Goal: Find specific page/section: Find specific page/section

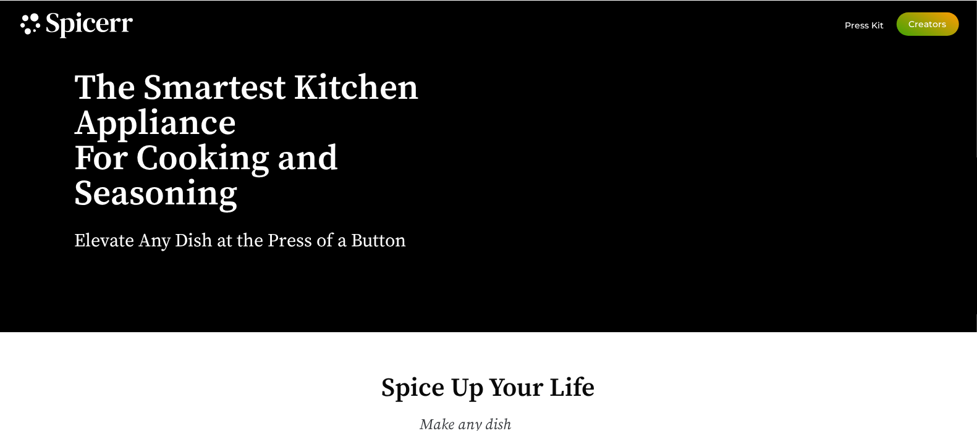
click at [922, 22] on span "Creators" at bounding box center [928, 24] width 38 height 9
click at [867, 29] on span "Press Kit" at bounding box center [864, 25] width 39 height 11
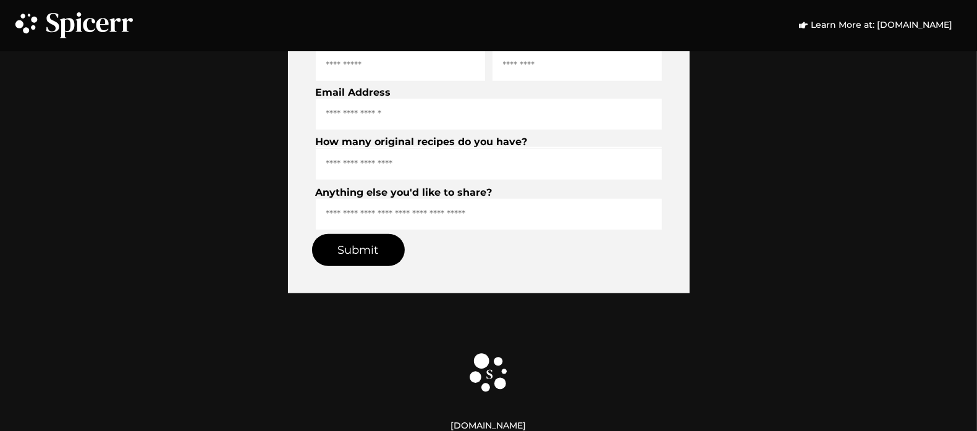
scroll to position [4685, 0]
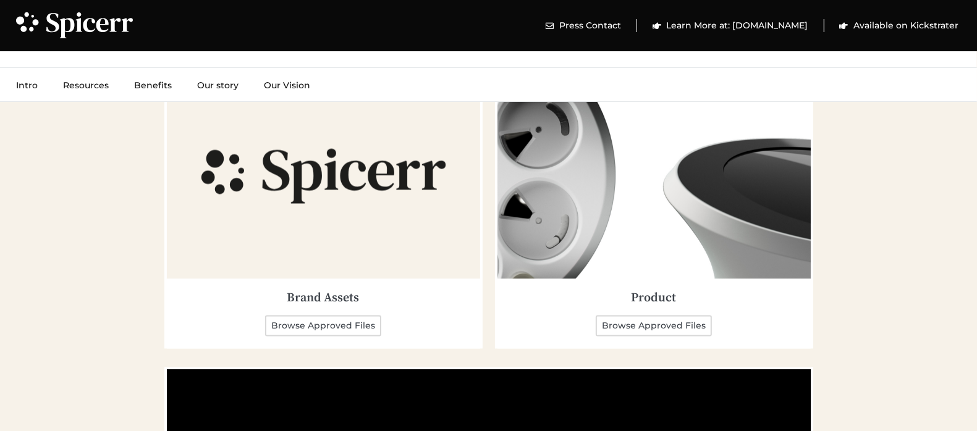
scroll to position [1851, 0]
